Goal: Book appointment/travel/reservation

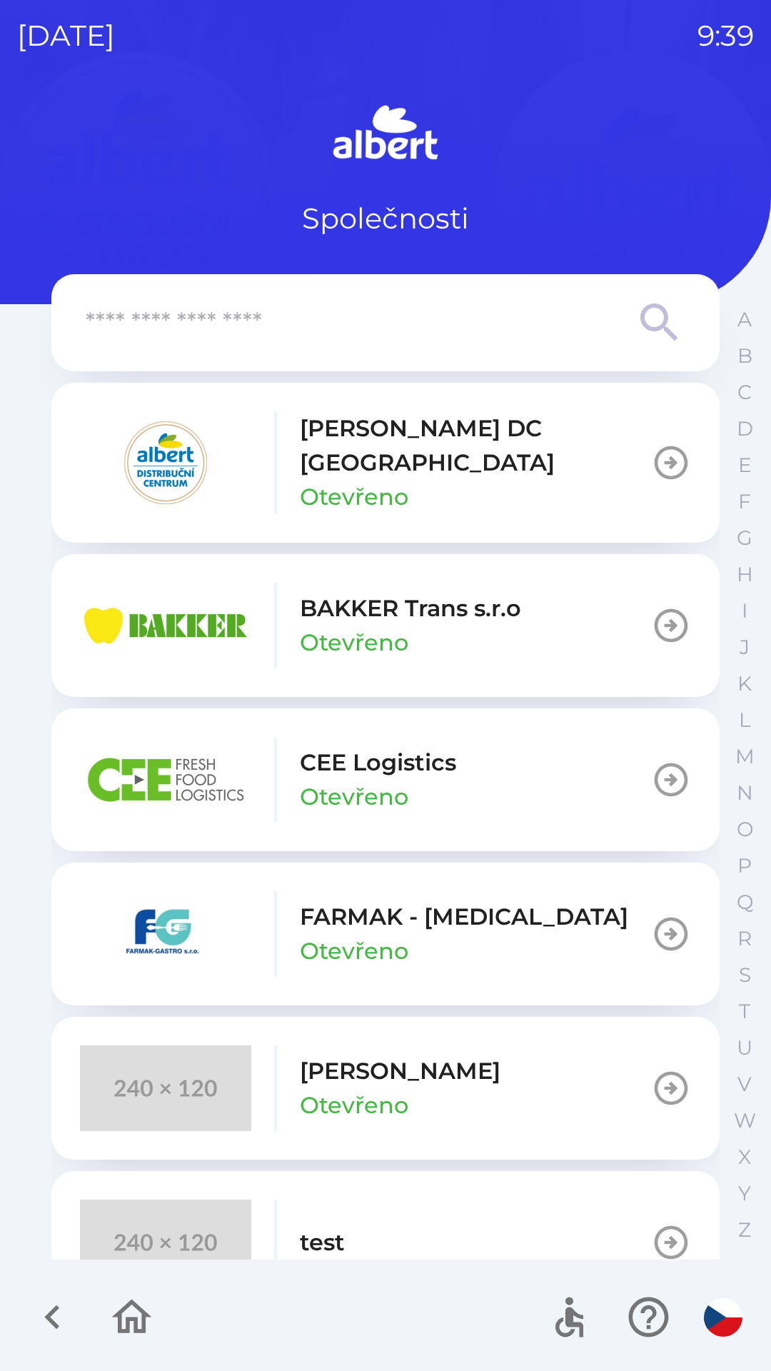
click at [398, 442] on p "[PERSON_NAME] DC [GEOGRAPHIC_DATA]" at bounding box center [475, 445] width 351 height 69
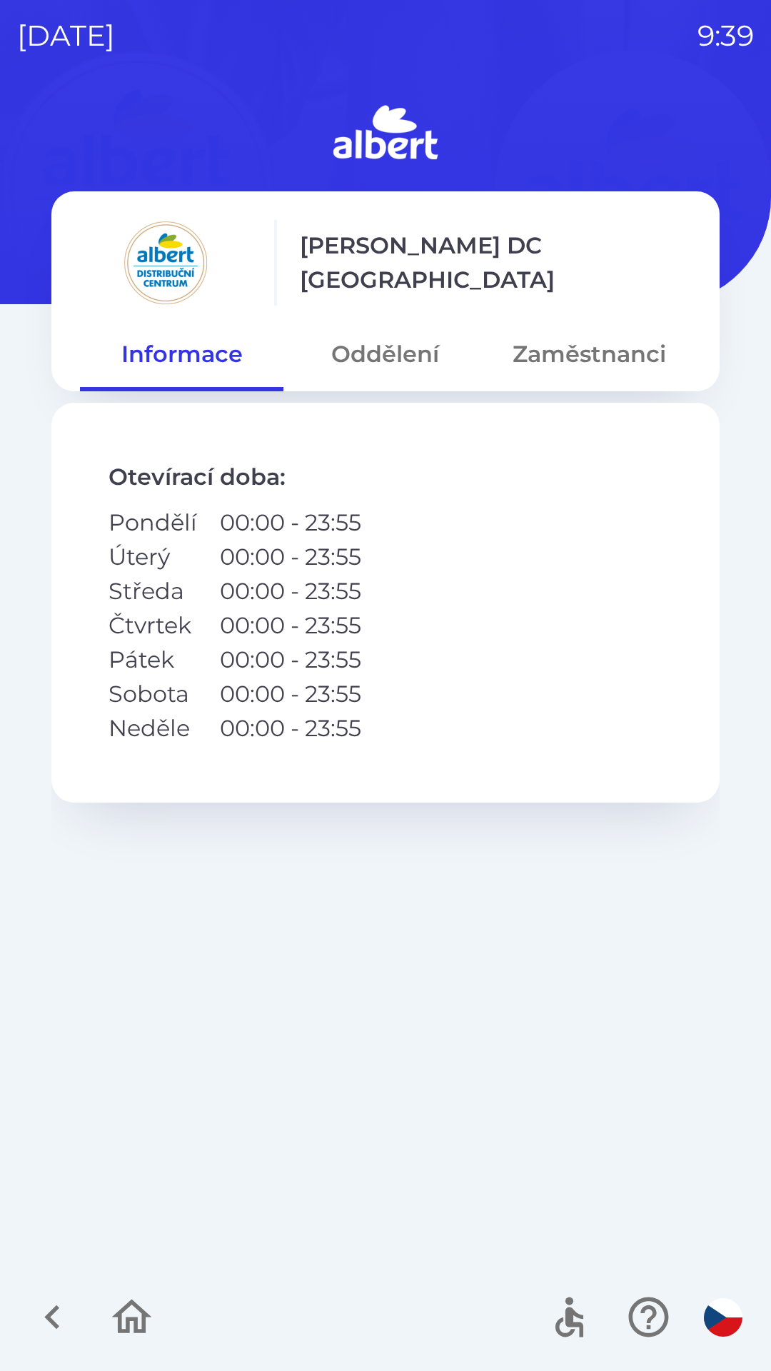
click at [592, 354] on button "Zaměstnanci" at bounding box center [590, 354] width 204 height 51
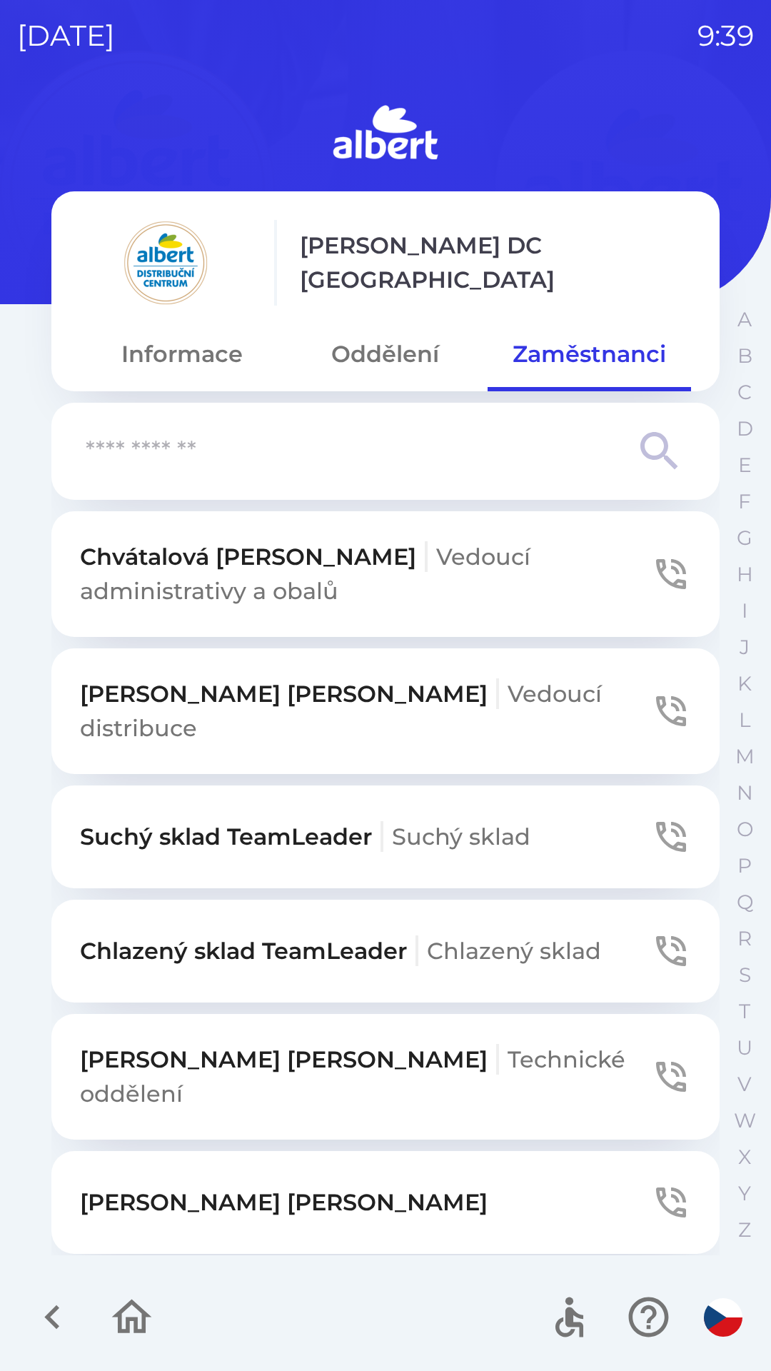
click at [291, 441] on input "text" at bounding box center [357, 451] width 543 height 39
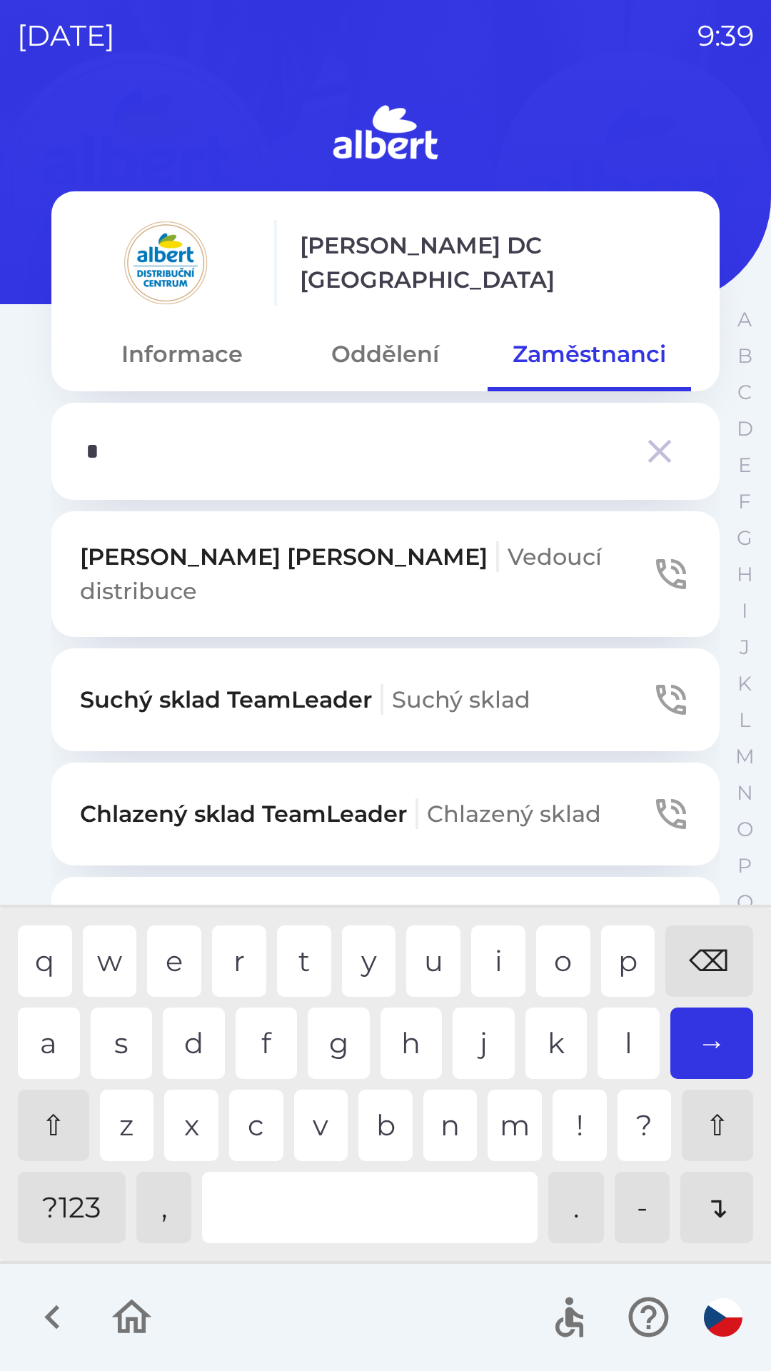
type input "**"
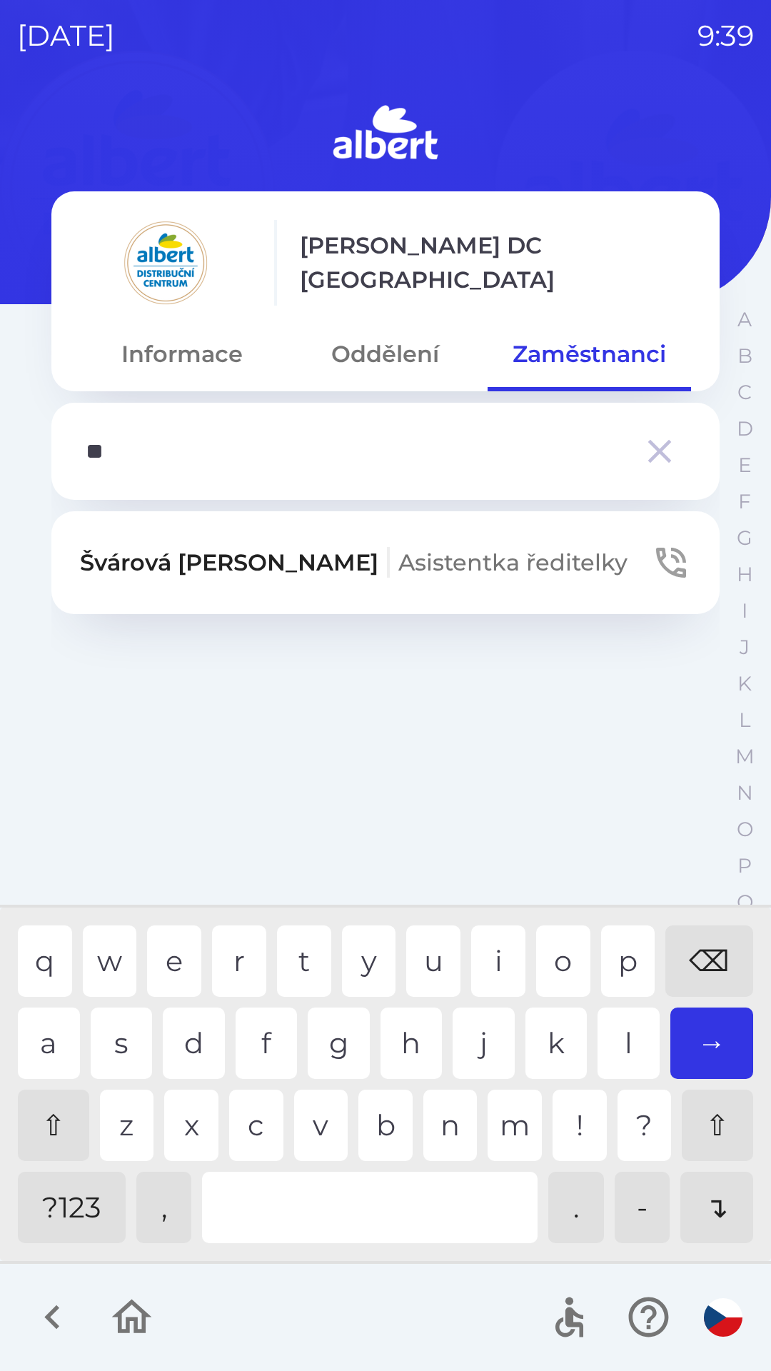
click at [306, 1124] on div "v" at bounding box center [321, 1125] width 54 height 71
click at [173, 570] on p "[PERSON_NAME] ředitelky" at bounding box center [354, 563] width 548 height 34
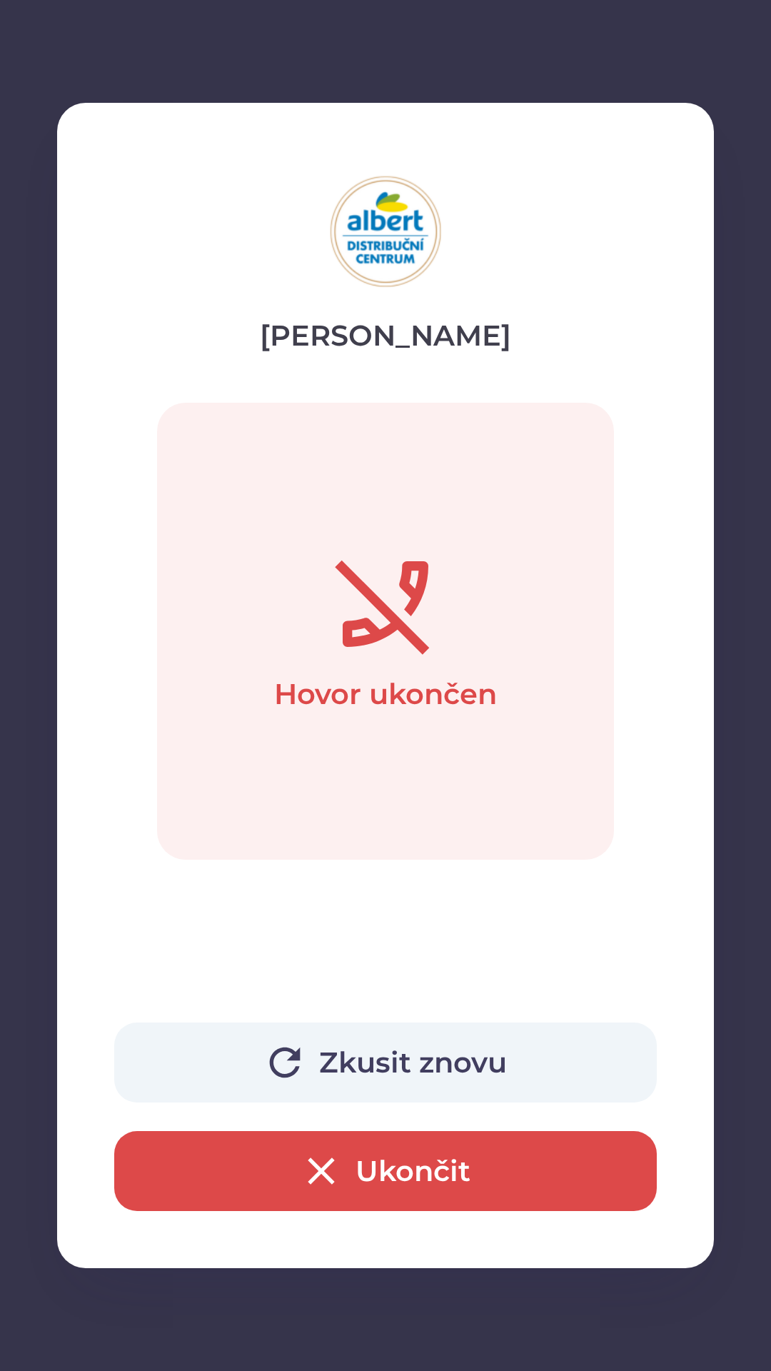
click at [291, 1192] on button "Ukončit" at bounding box center [385, 1171] width 543 height 80
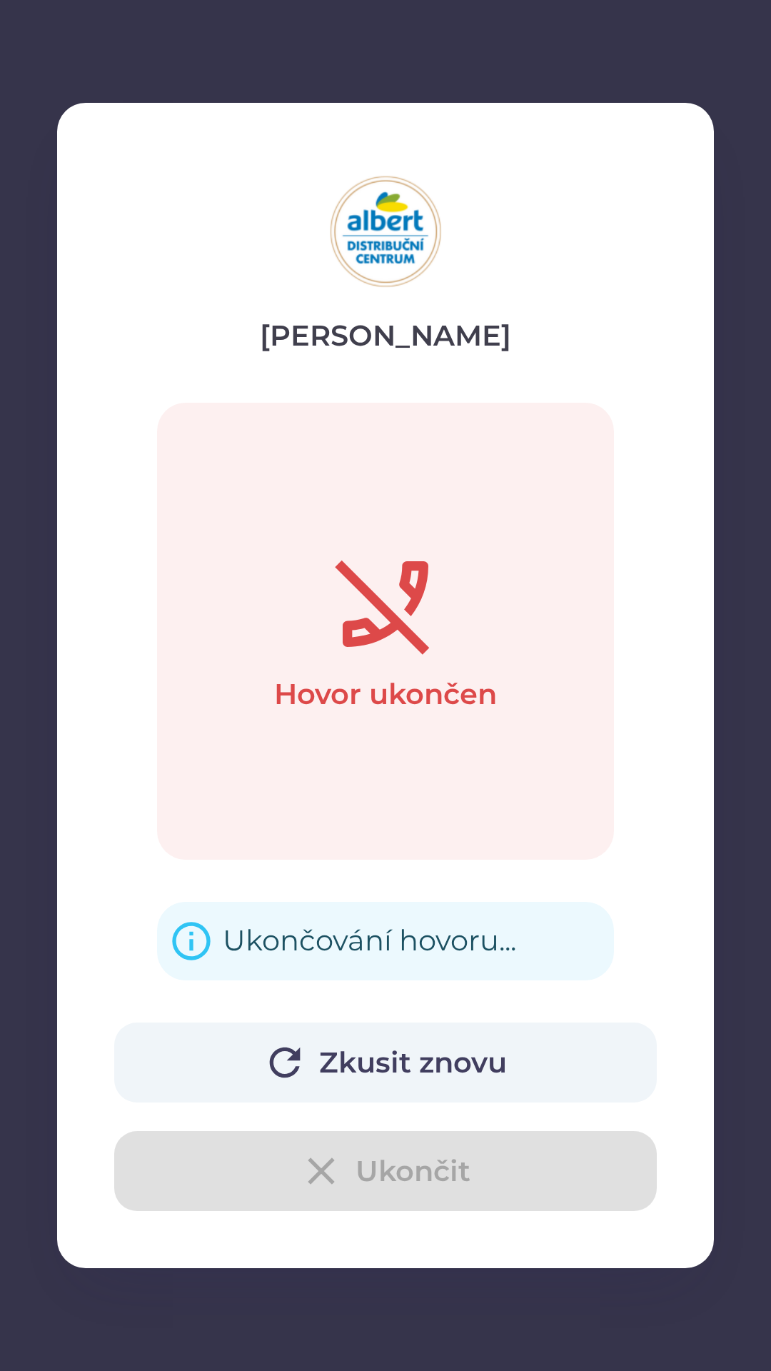
click at [289, 1177] on div "Zkusit znovu Ukončit" at bounding box center [385, 1117] width 543 height 189
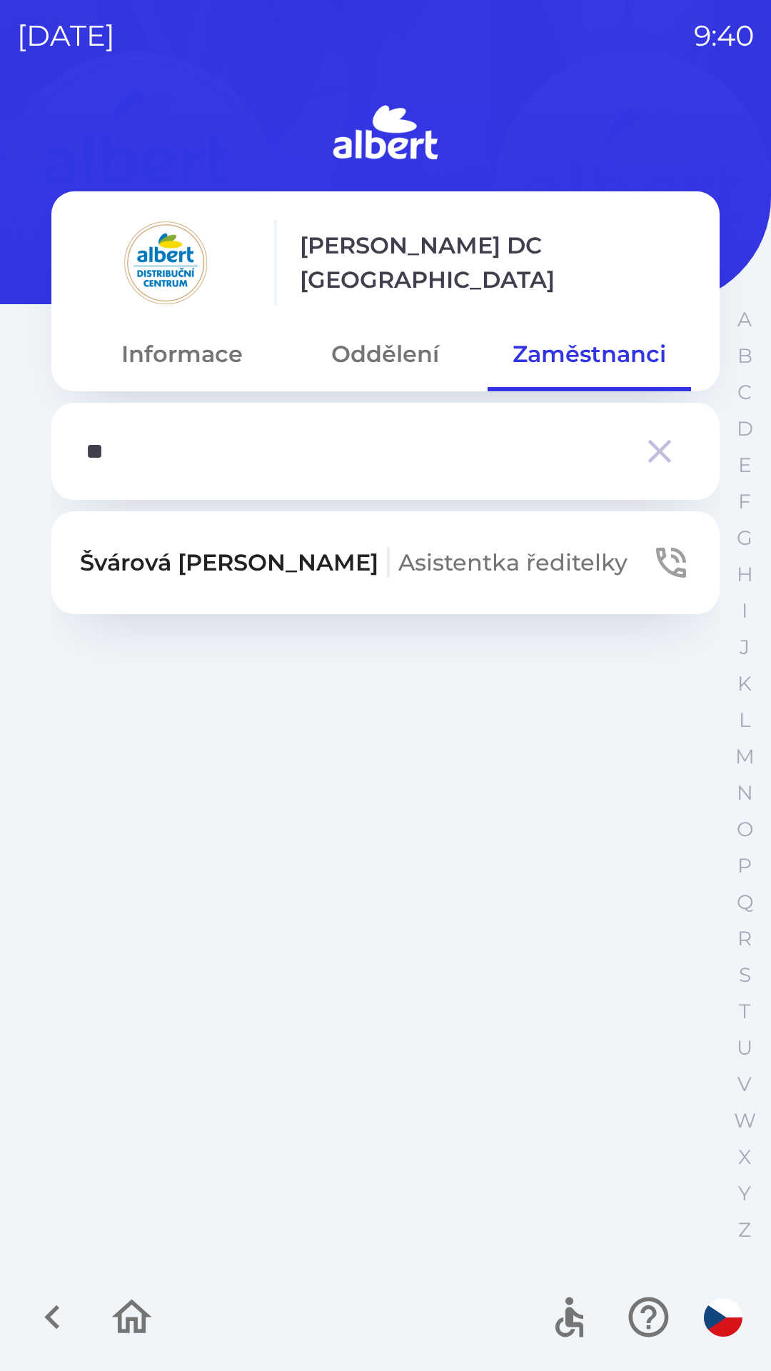
click at [376, 541] on button "[PERSON_NAME] ředitelky" at bounding box center [385, 562] width 668 height 103
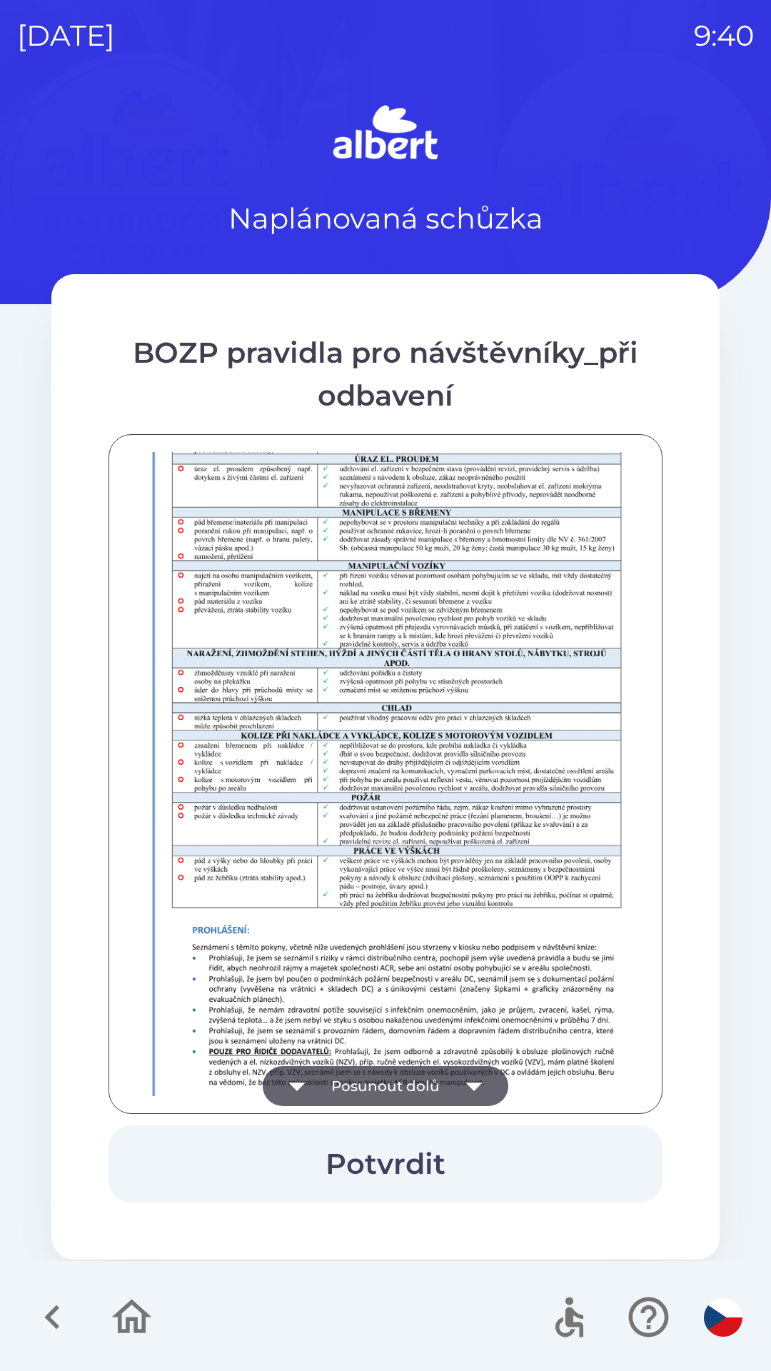
scroll to position [1003, 0]
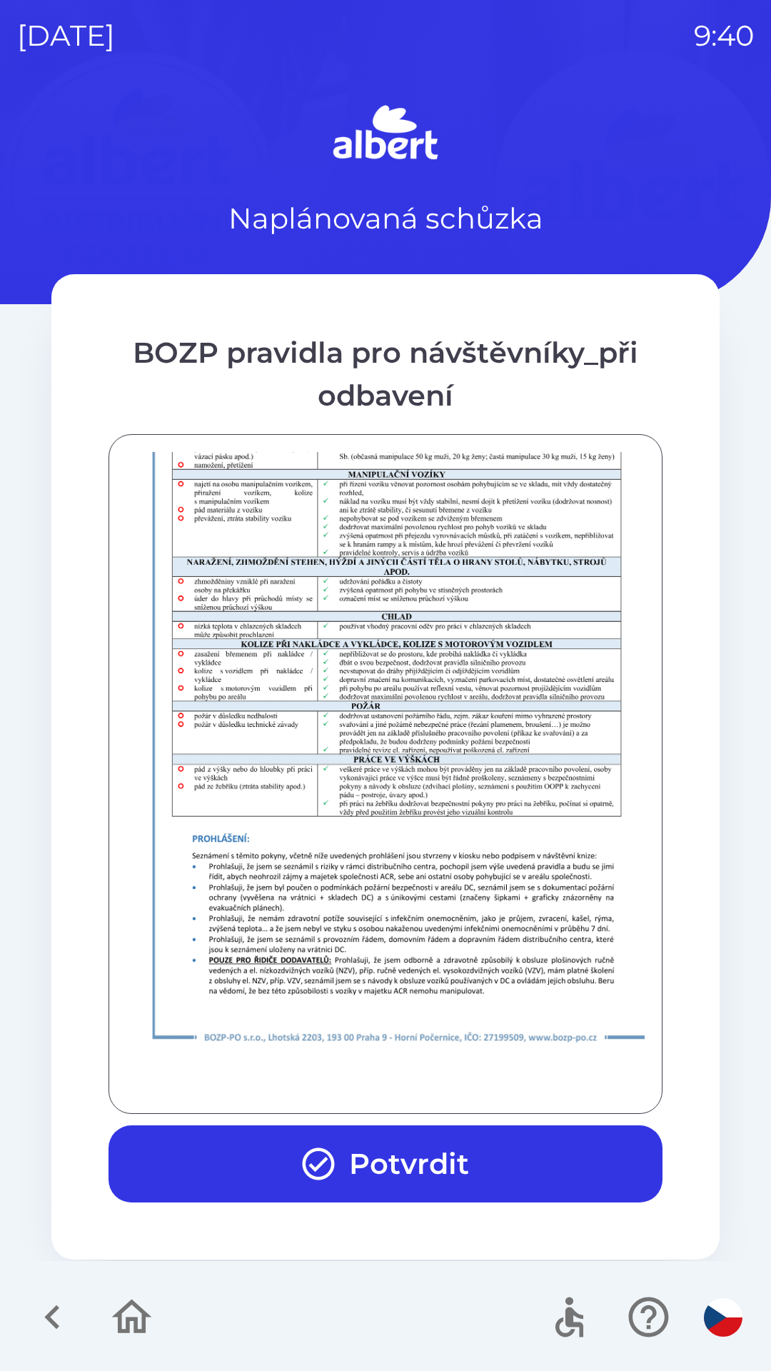
click at [335, 1176] on icon "button" at bounding box center [318, 1164] width 39 height 39
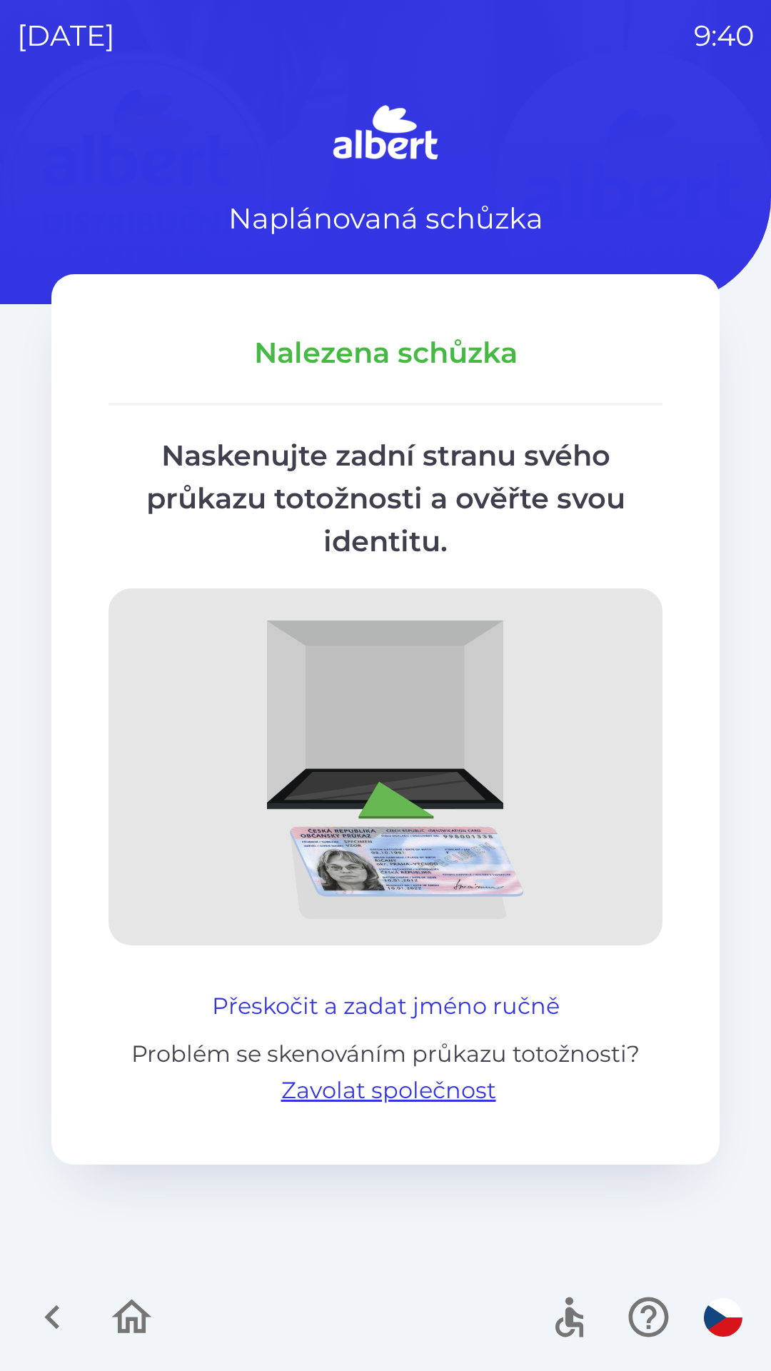
click at [313, 1001] on button "Přeskočit a zadat jméno ručně" at bounding box center [385, 1006] width 359 height 34
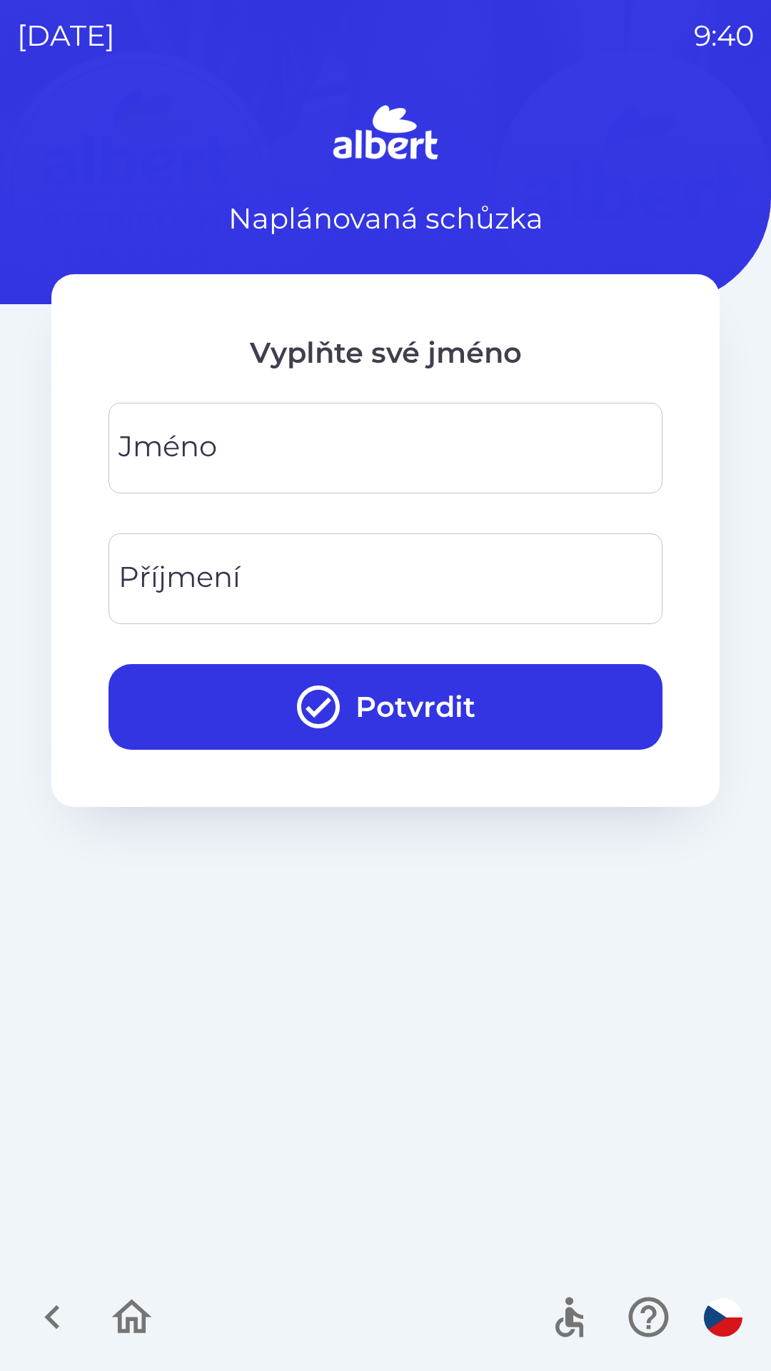
click at [139, 439] on div "[PERSON_NAME]" at bounding box center [386, 448] width 554 height 91
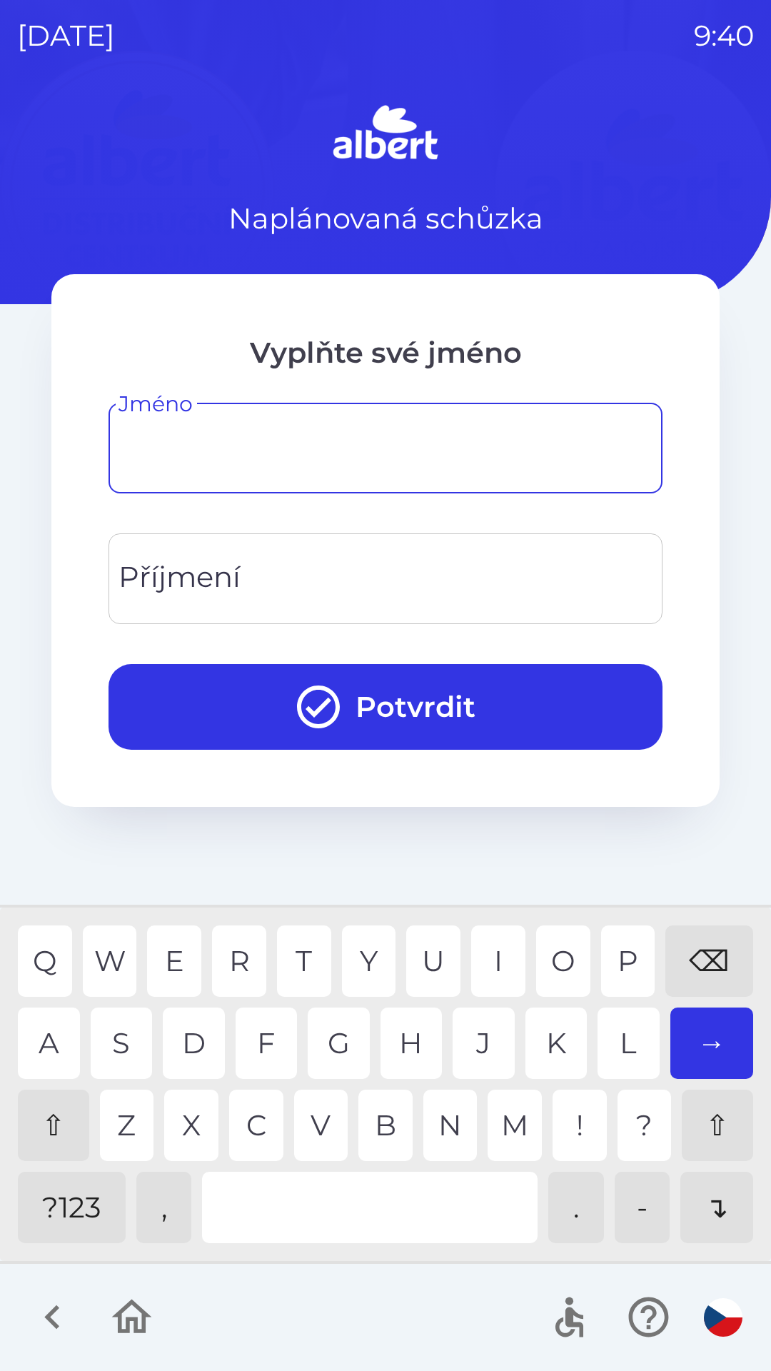
click at [49, 1113] on div "⇧" at bounding box center [53, 1125] width 71 height 71
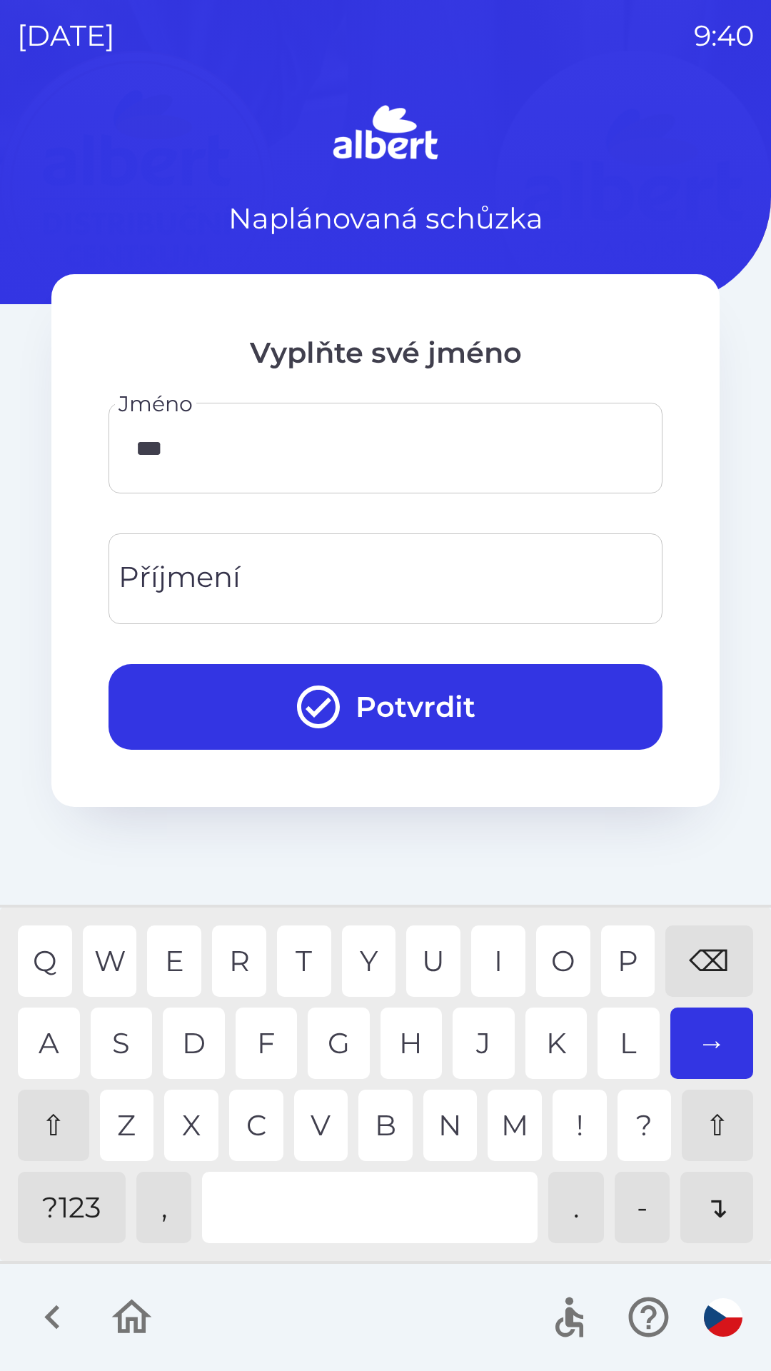
click at [204, 951] on div "Q W E R T Y U I O P ⌫" at bounding box center [386, 961] width 736 height 71
click at [621, 1036] on div "L" at bounding box center [629, 1043] width 62 height 71
click at [184, 964] on div "E" at bounding box center [174, 961] width 54 height 71
type input "*****"
click at [605, 1039] on div "L" at bounding box center [629, 1043] width 62 height 71
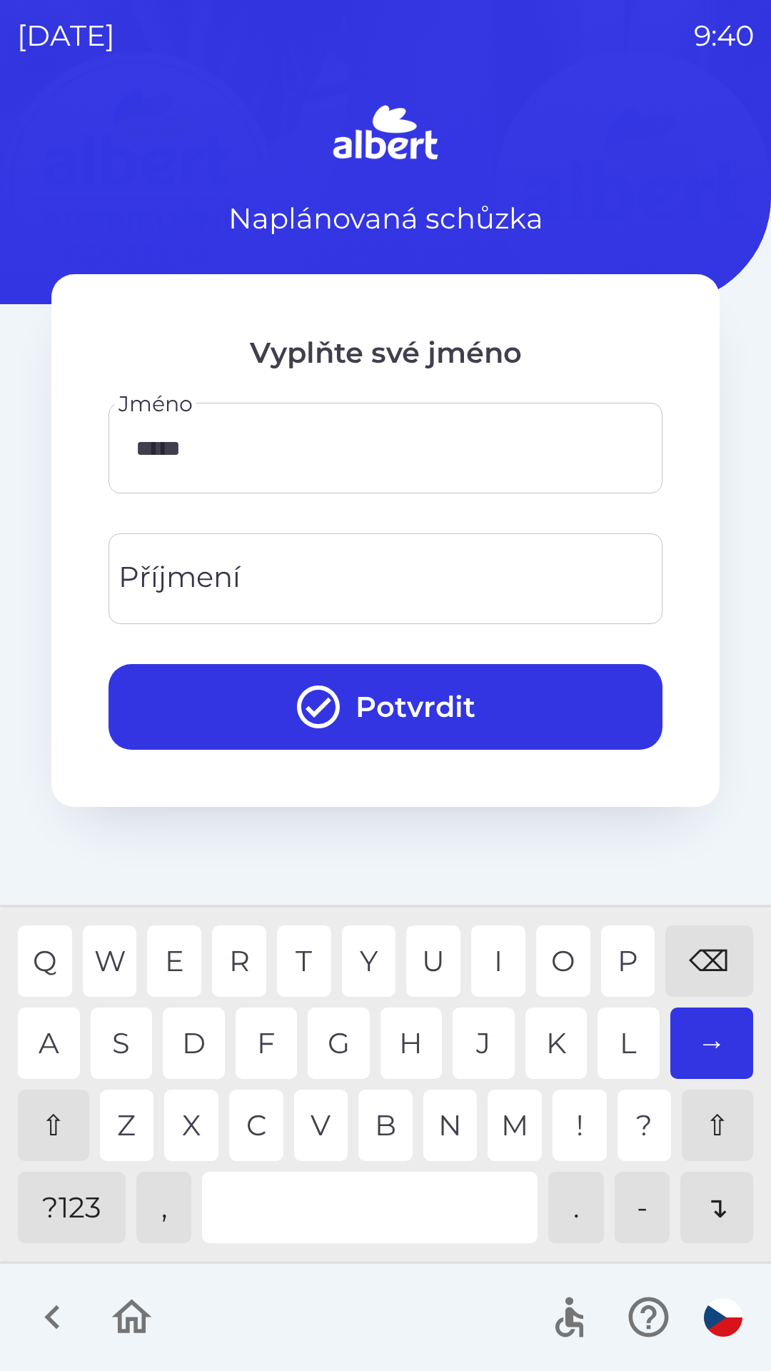
click at [147, 595] on div "Příjmení Příjmení" at bounding box center [386, 578] width 554 height 91
click at [559, 946] on div "O" at bounding box center [563, 961] width 54 height 71
click at [610, 1033] on div "L" at bounding box center [629, 1043] width 62 height 71
click at [46, 1032] on div "A" at bounding box center [49, 1043] width 62 height 71
type input "*****"
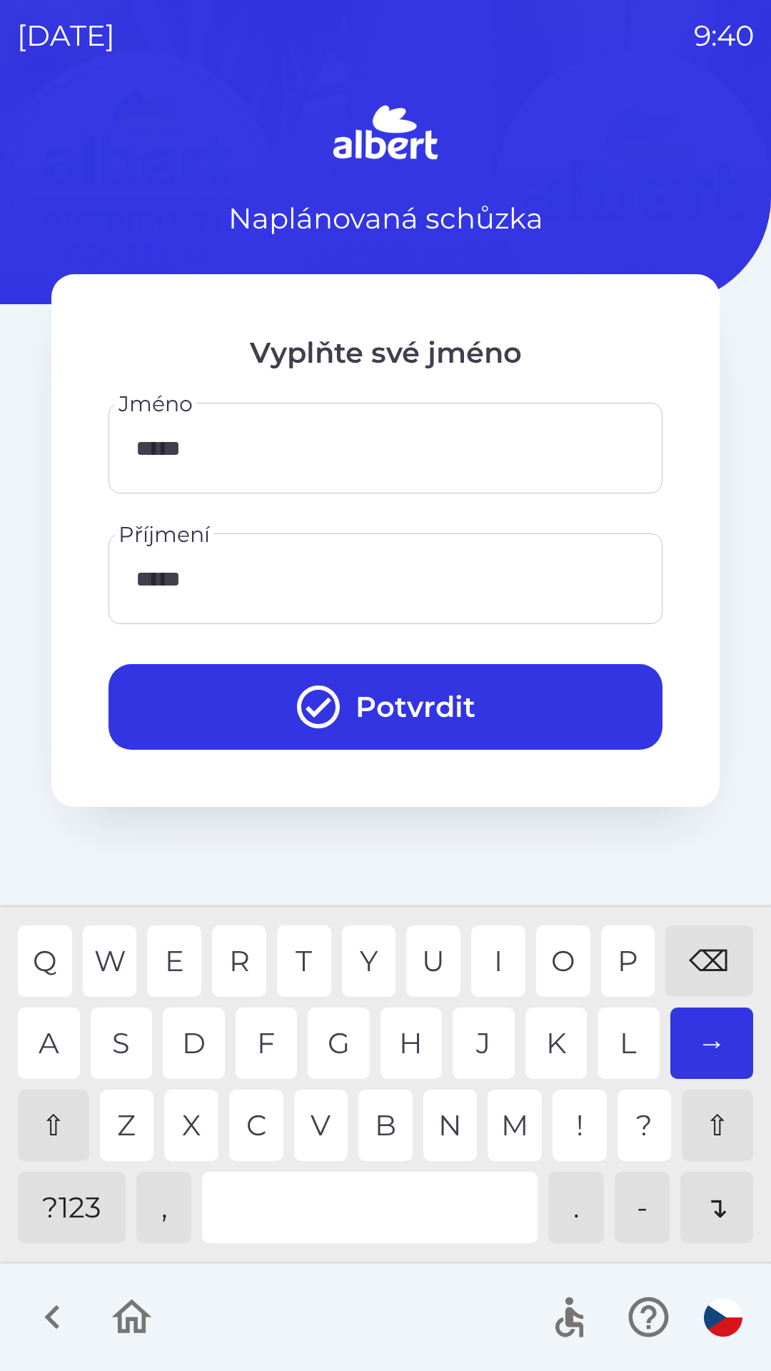
click at [451, 1123] on div "N" at bounding box center [451, 1125] width 54 height 71
click at [364, 711] on button "Potvrdit" at bounding box center [386, 707] width 554 height 86
